Goal: Find specific page/section: Find specific page/section

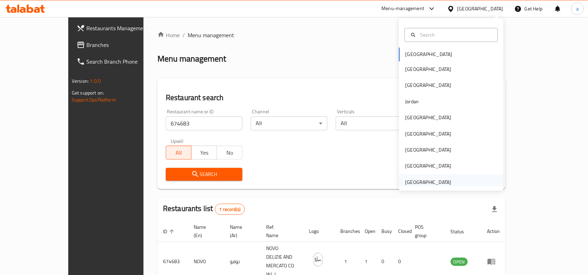
click at [447, 179] on div "United Arab Emirates" at bounding box center [428, 182] width 57 height 16
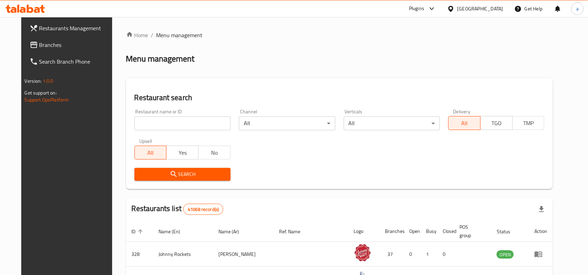
drag, startPoint x: 24, startPoint y: 44, endPoint x: 18, endPoint y: 47, distance: 6.5
click at [39, 44] on span "Branches" at bounding box center [76, 45] width 75 height 8
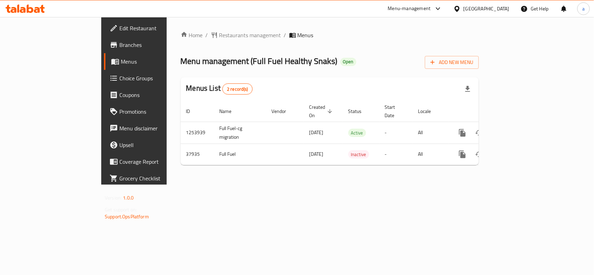
click at [181, 42] on div "Home / Restaurants management / Menus Menu management ( Full Fuel Healthy Snaks…" at bounding box center [330, 101] width 298 height 140
click at [219, 37] on span "Restaurants management" at bounding box center [250, 35] width 62 height 8
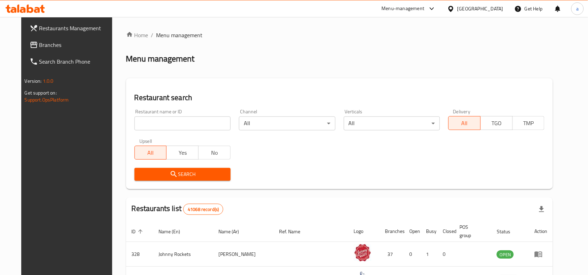
click at [165, 122] on input "search" at bounding box center [182, 124] width 96 height 14
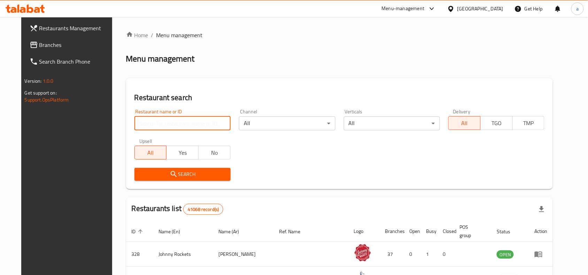
paste input "19704"
type input "19704"
click button "Search" at bounding box center [182, 174] width 96 height 13
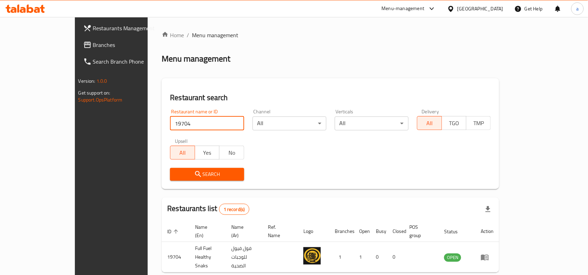
click at [479, 11] on div "United Arab Emirates" at bounding box center [480, 9] width 46 height 8
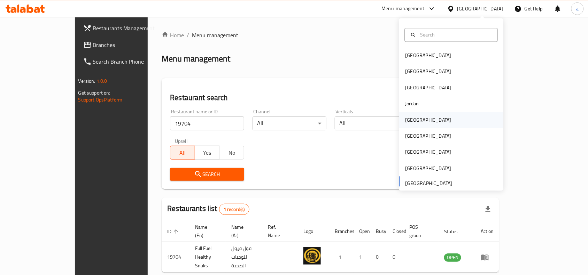
click at [410, 117] on div "[GEOGRAPHIC_DATA]" at bounding box center [428, 120] width 46 height 8
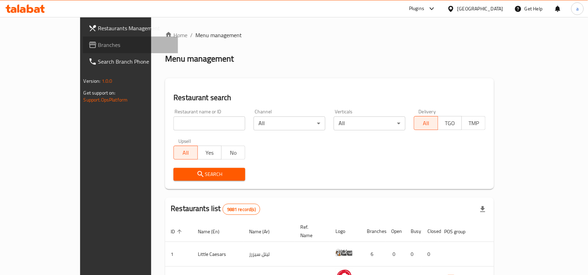
click at [98, 49] on span "Branches" at bounding box center [135, 45] width 75 height 8
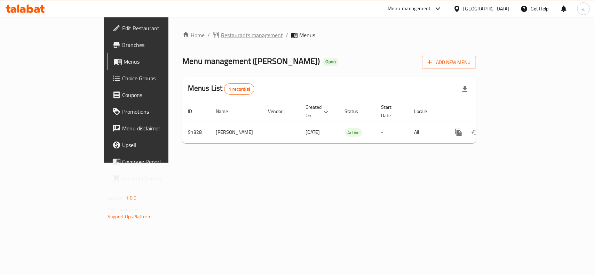
click at [221, 34] on span "Restaurants management" at bounding box center [252, 35] width 62 height 8
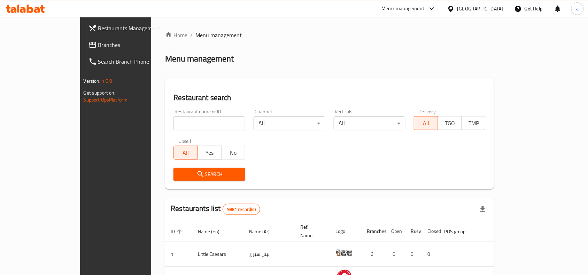
click at [176, 121] on div "Home / Menu management Menu management Restaurant search Restaurant name or ID …" at bounding box center [329, 244] width 329 height 426
click at [176, 121] on input "search" at bounding box center [209, 124] width 72 height 14
paste input "601480"
type input "601480"
click button "Search" at bounding box center [209, 174] width 72 height 13
